Goal: Navigation & Orientation: Understand site structure

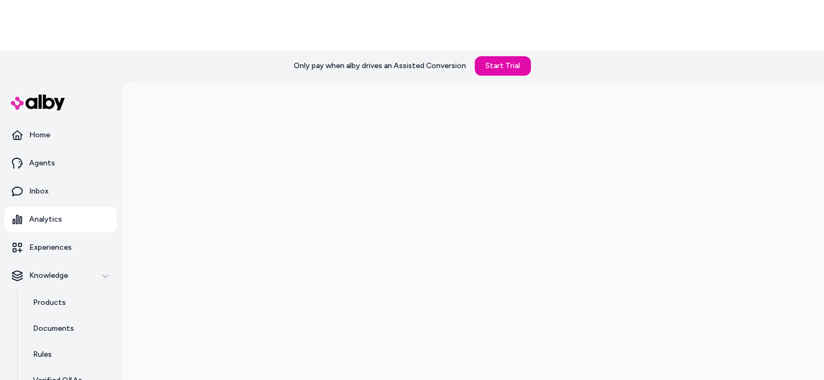
scroll to position [88, 0]
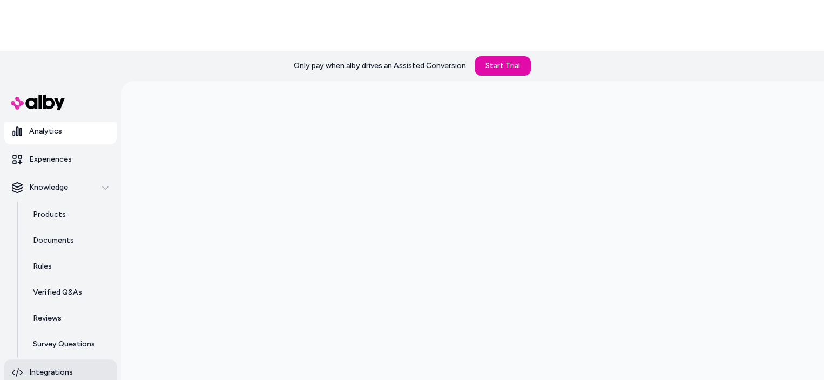
click at [80, 359] on link "Integrations" at bounding box center [60, 372] width 112 height 26
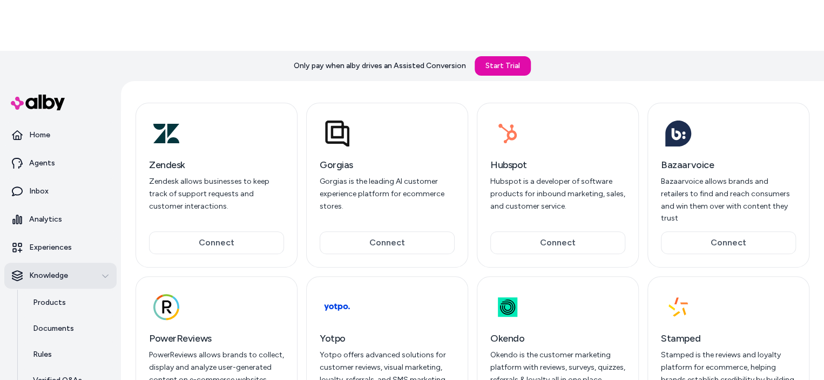
click at [70, 270] on div "Knowledge" at bounding box center [60, 275] width 97 height 11
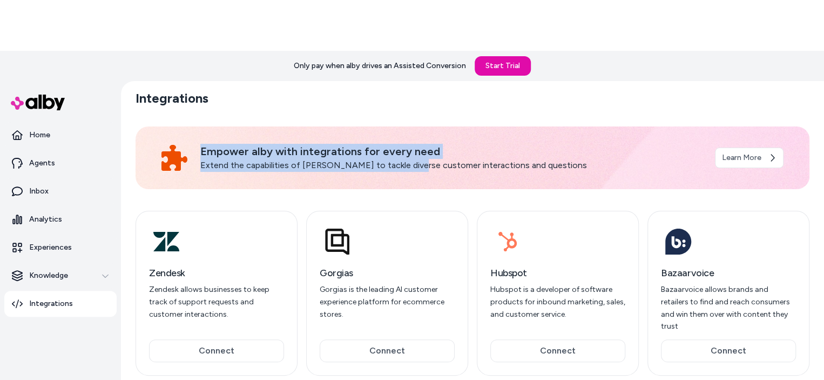
drag, startPoint x: 187, startPoint y: 59, endPoint x: 402, endPoint y: 84, distance: 215.9
click at [402, 126] on div "Empower alby with integrations for every need Extend the capabilities of alby t…" at bounding box center [473, 157] width 674 height 63
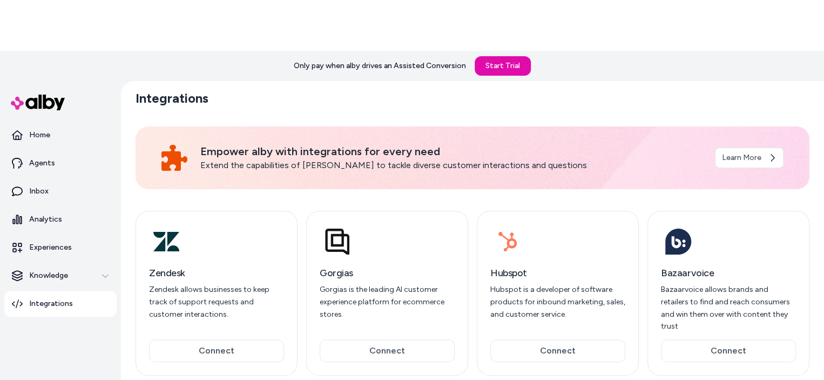
click at [516, 159] on p "Extend the capabilities of alby to tackle diverse customer interactions and que…" at bounding box center [451, 165] width 502 height 13
click at [48, 270] on p "Knowledge" at bounding box center [48, 275] width 39 height 11
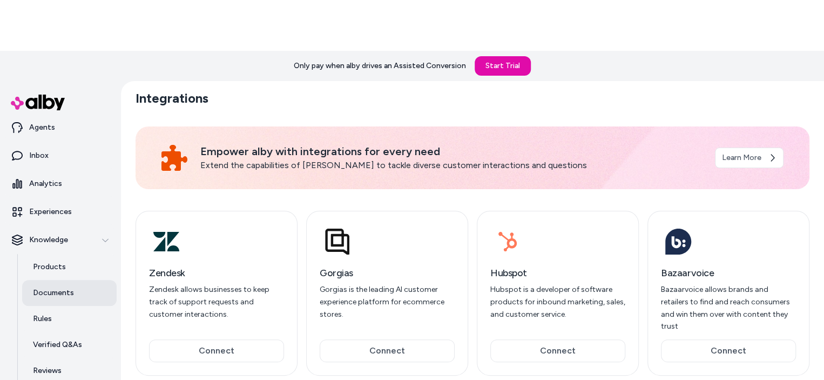
scroll to position [88, 0]
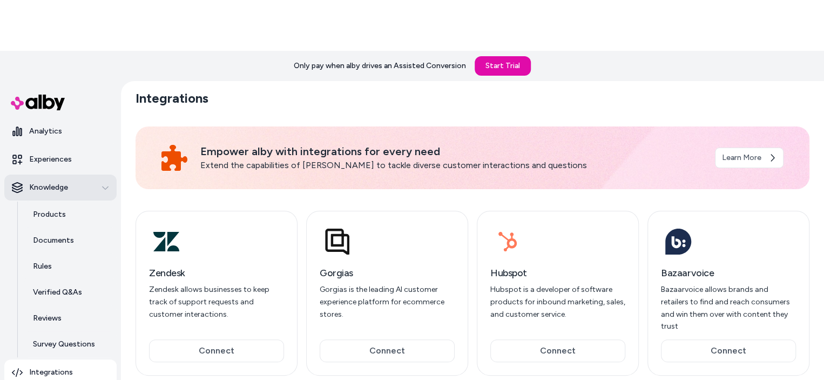
click at [84, 182] on div "Knowledge" at bounding box center [60, 187] width 97 height 11
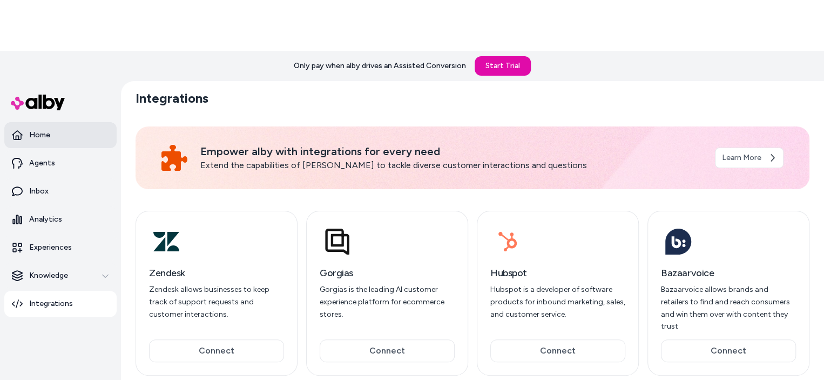
click at [50, 122] on link "Home" at bounding box center [60, 135] width 112 height 26
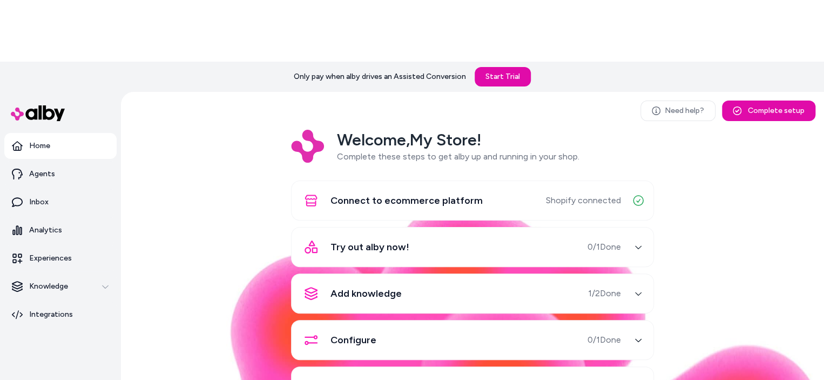
scroll to position [30, 0]
